Goal: Find specific fact: Find specific fact

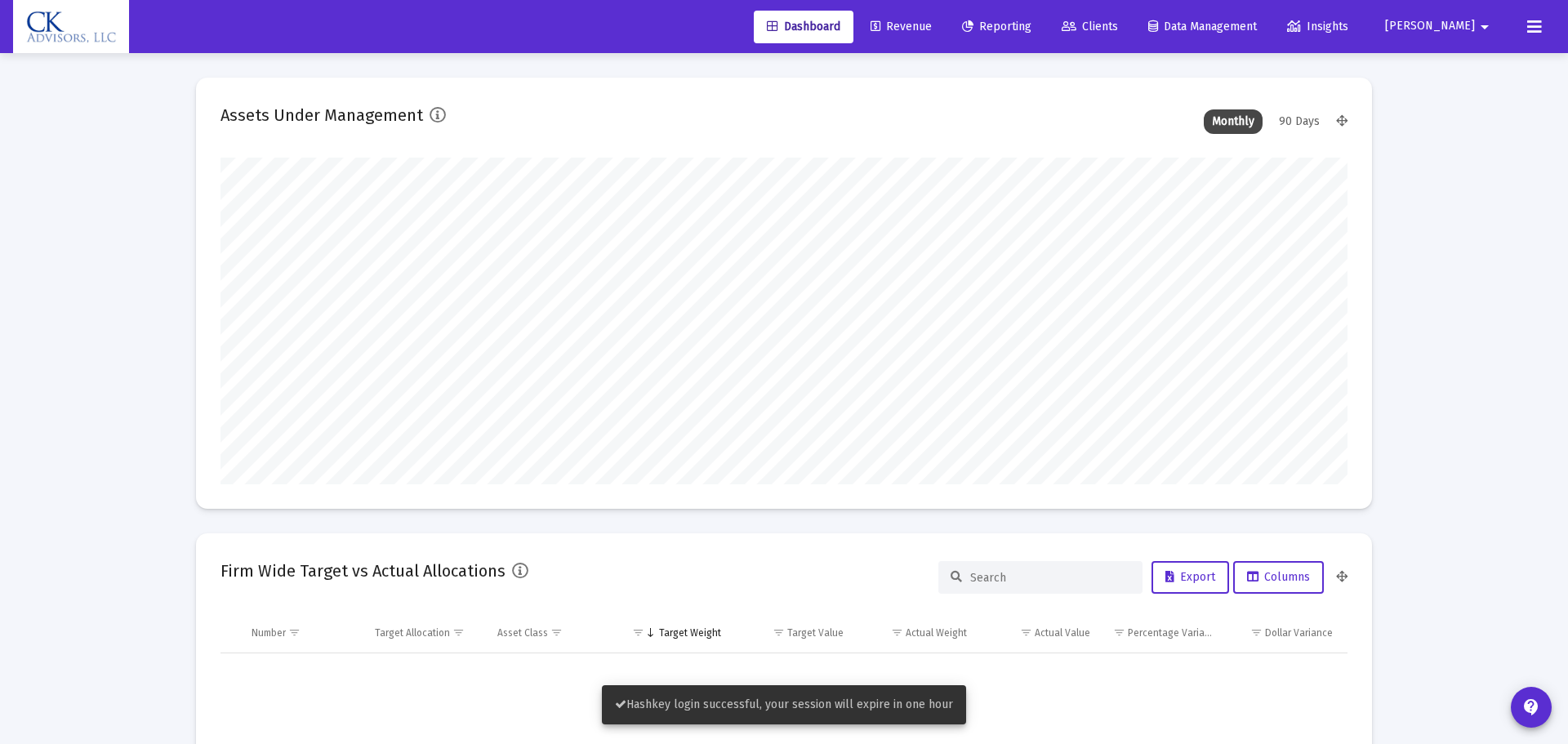
type input "[DATE]"
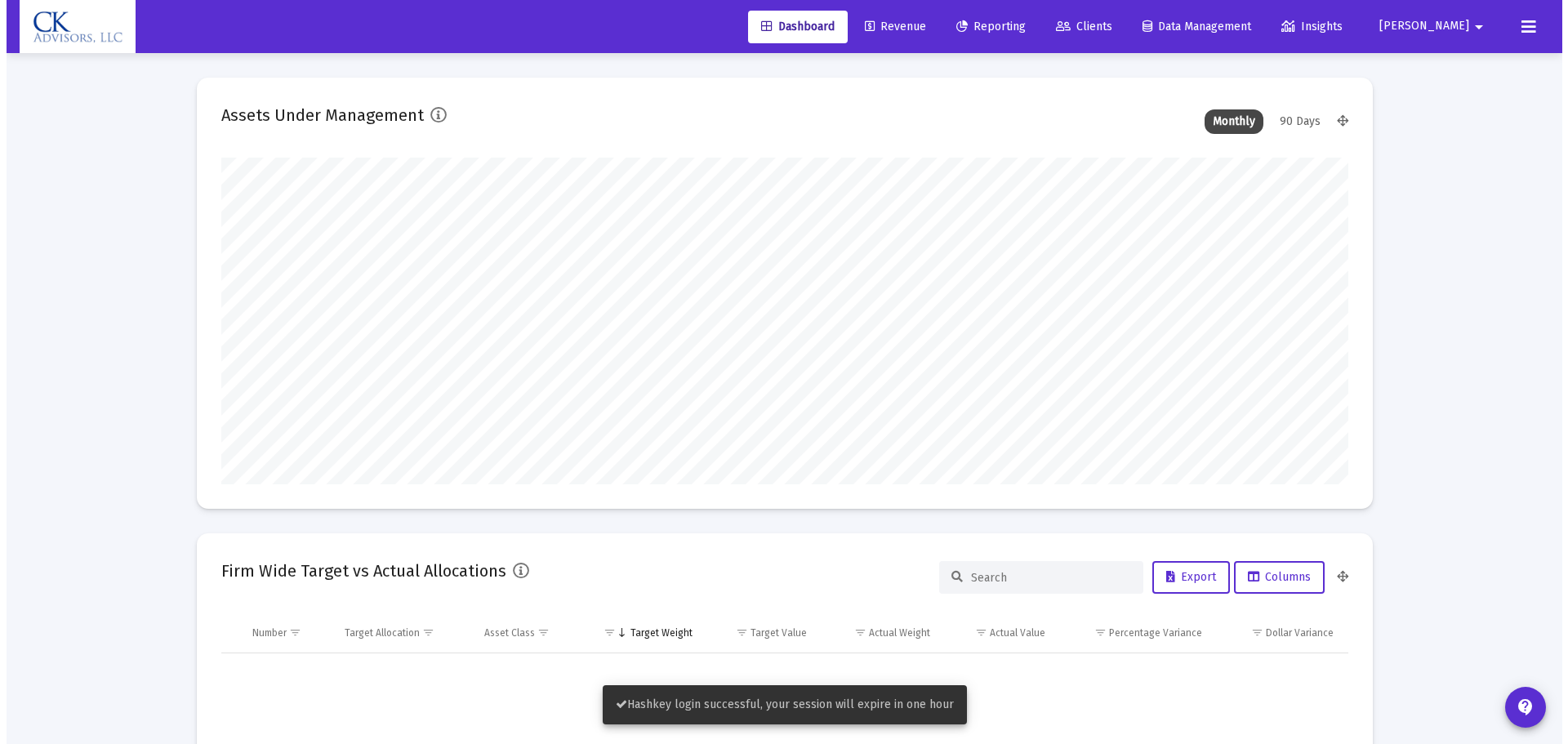
scroll to position [327, 527]
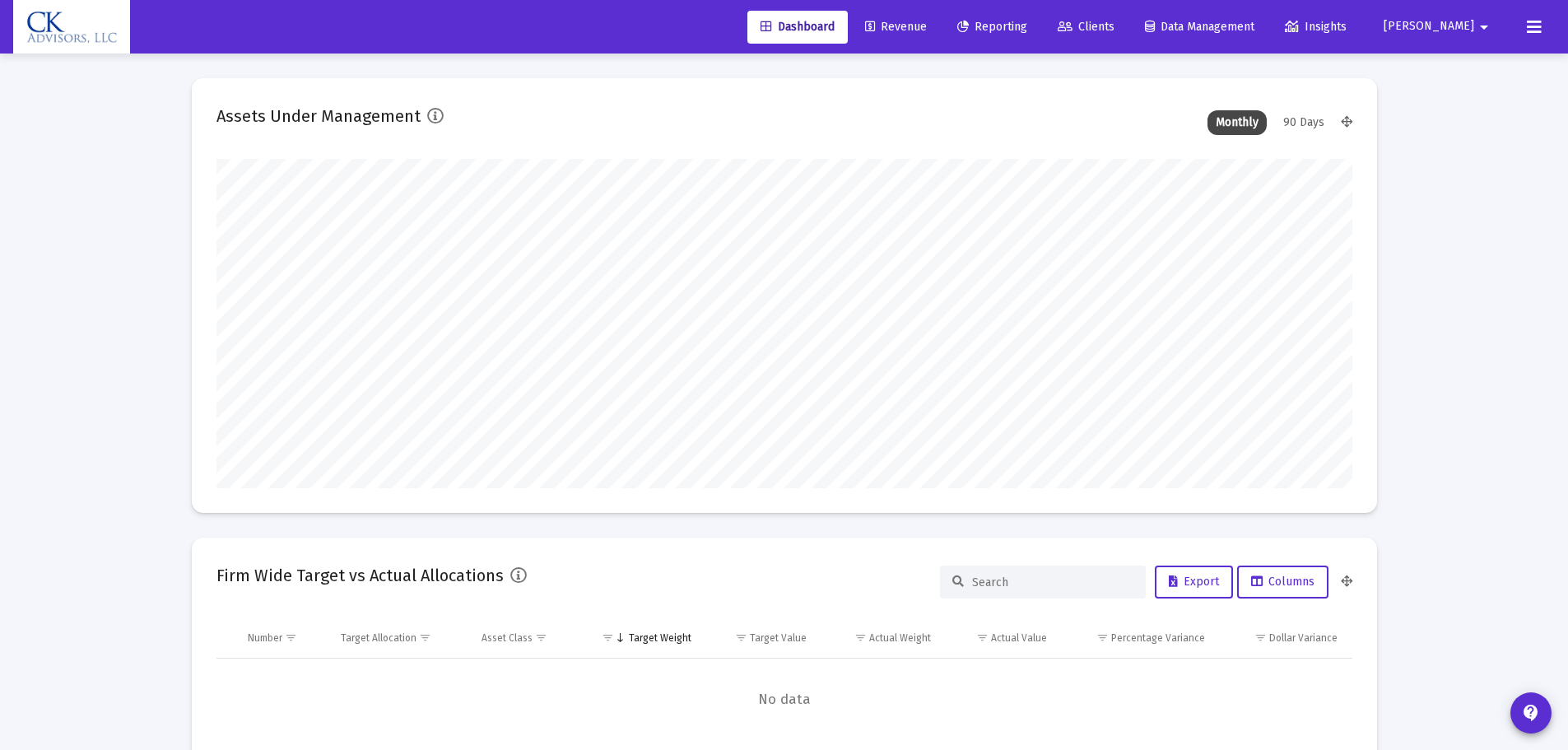
click at [1114, 25] on span "Clients" at bounding box center [1085, 26] width 56 height 14
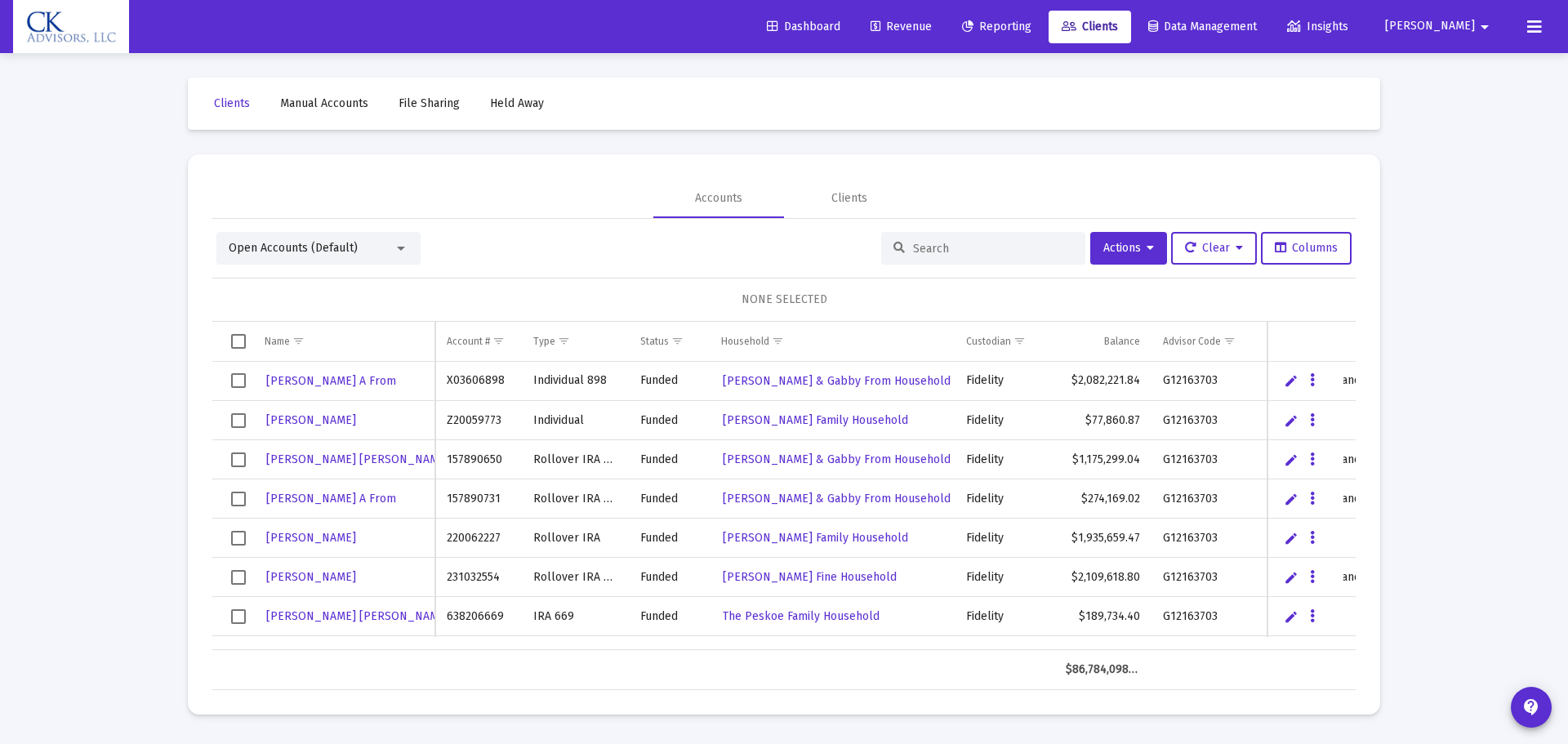
click at [997, 247] on input at bounding box center [992, 249] width 160 height 14
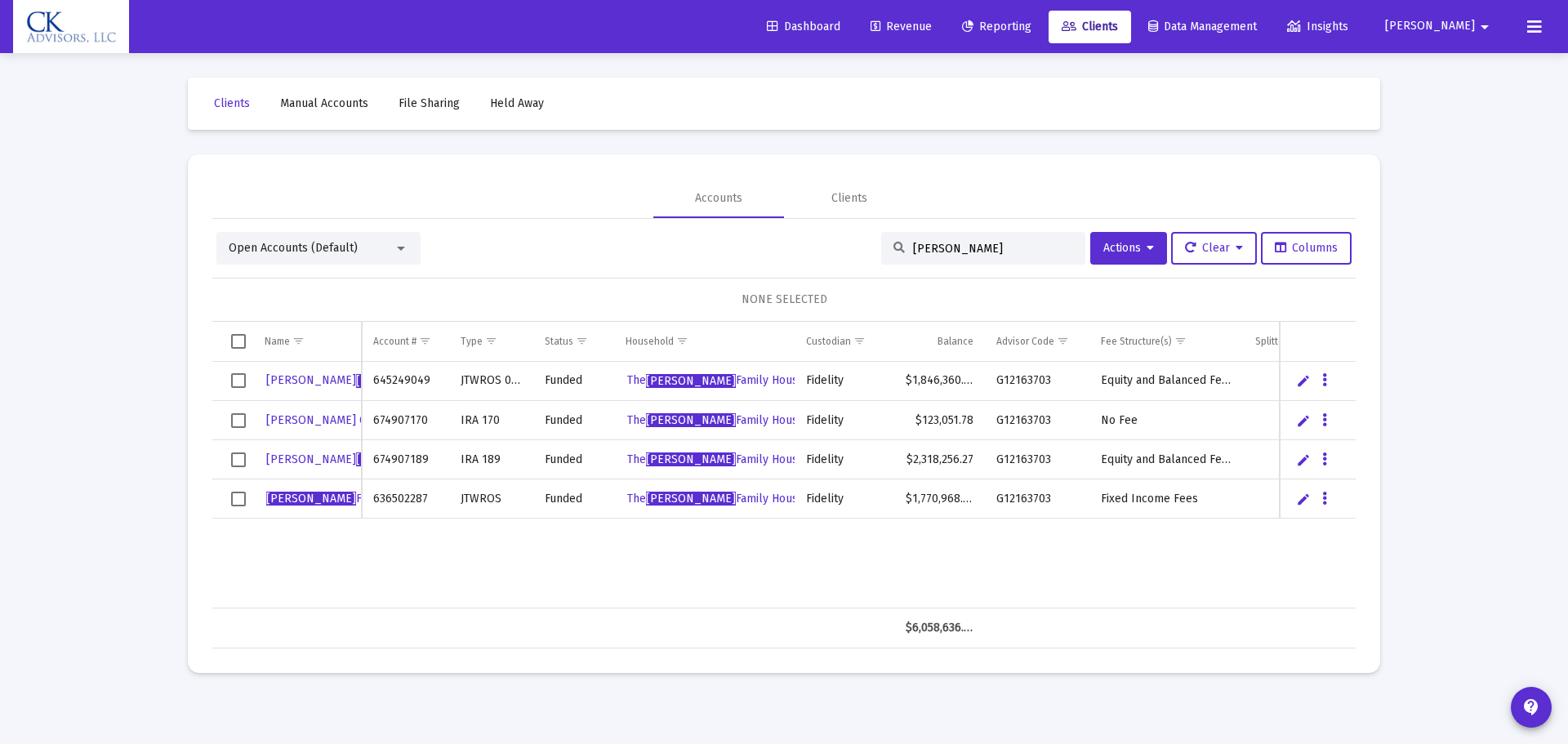
type input "[PERSON_NAME]"
drag, startPoint x: 428, startPoint y: 379, endPoint x: 364, endPoint y: 380, distance: 64.0
click at [364, 380] on td "645249049" at bounding box center [405, 381] width 87 height 39
copy td "645249049"
